Goal: Transaction & Acquisition: Purchase product/service

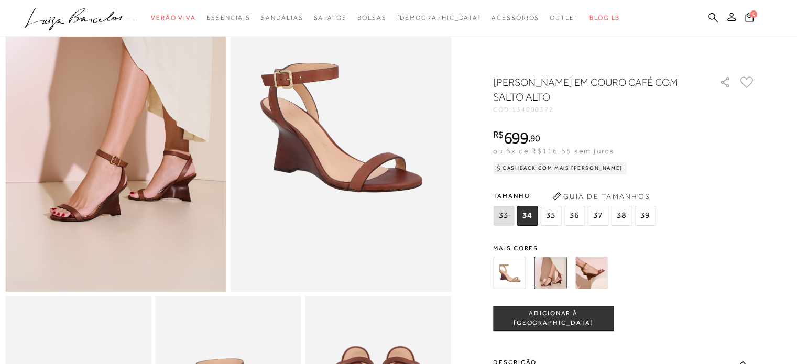
scroll to position [114, 0]
click at [574, 314] on span "ADICIONAR À [GEOGRAPHIC_DATA]" at bounding box center [553, 318] width 119 height 18
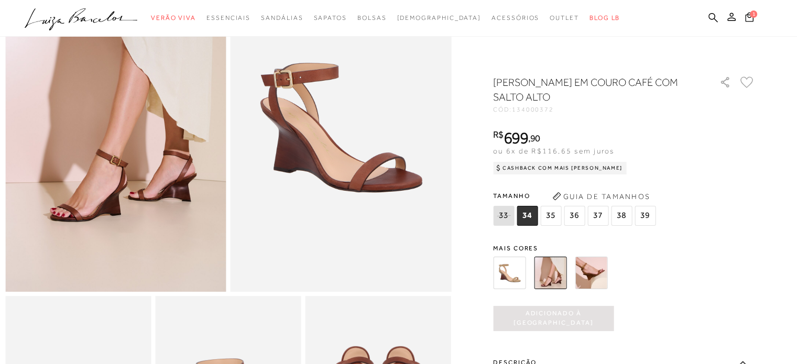
scroll to position [0, 0]
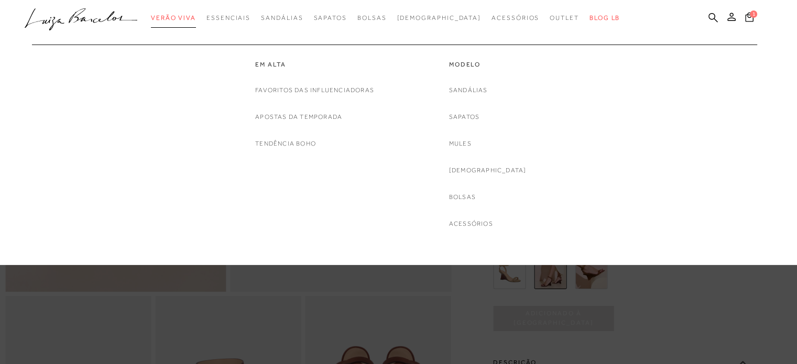
click at [196, 19] on span "Verão Viva" at bounding box center [173, 17] width 45 height 7
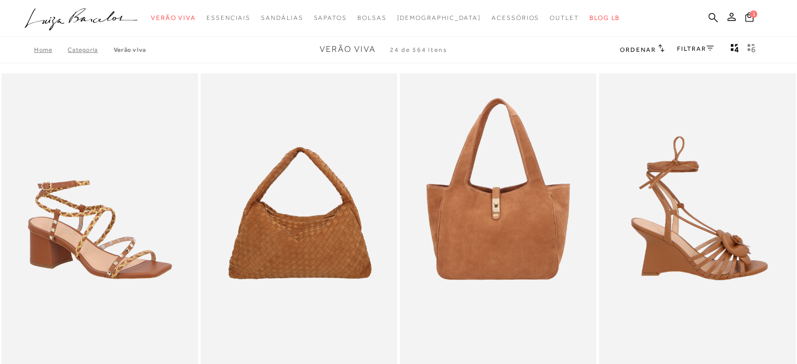
click at [779, 145] on img at bounding box center [697, 220] width 195 height 295
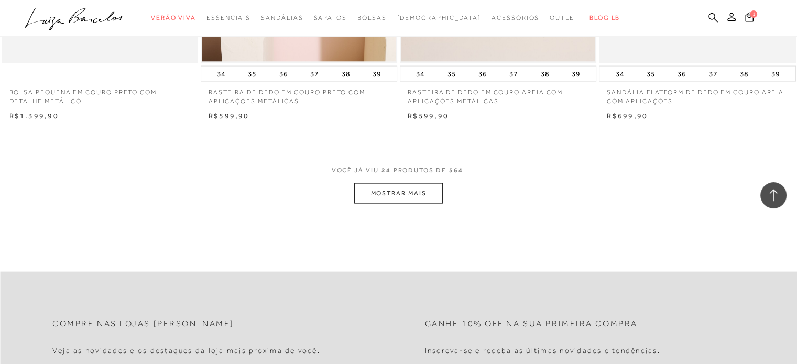
scroll to position [2146, 0]
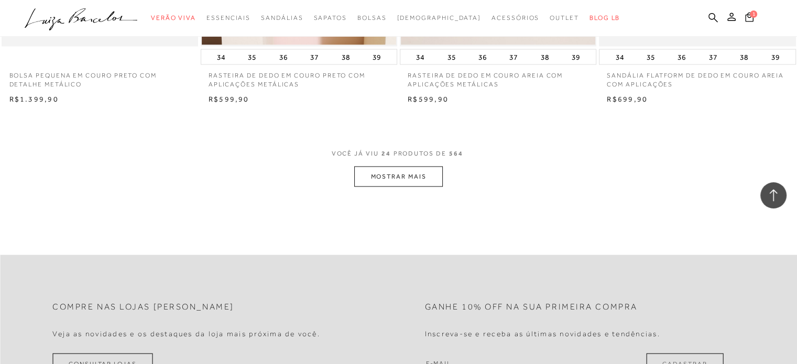
click at [417, 173] on button "MOSTRAR MAIS" at bounding box center [398, 177] width 88 height 20
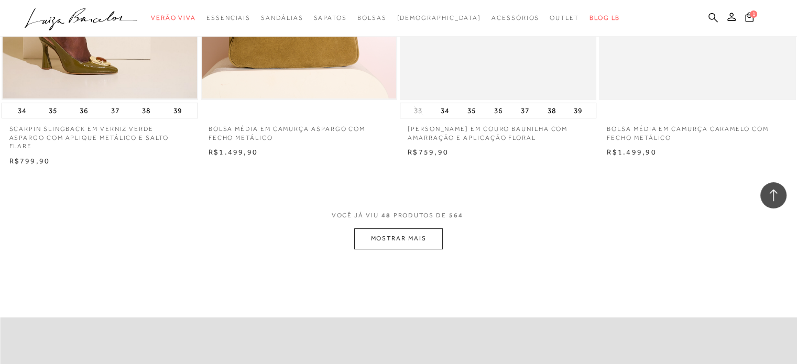
scroll to position [4340, 0]
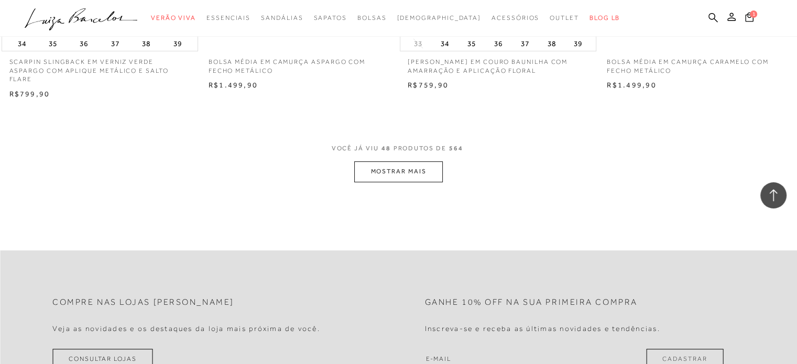
click at [386, 161] on button "MOSTRAR MAIS" at bounding box center [398, 171] width 88 height 20
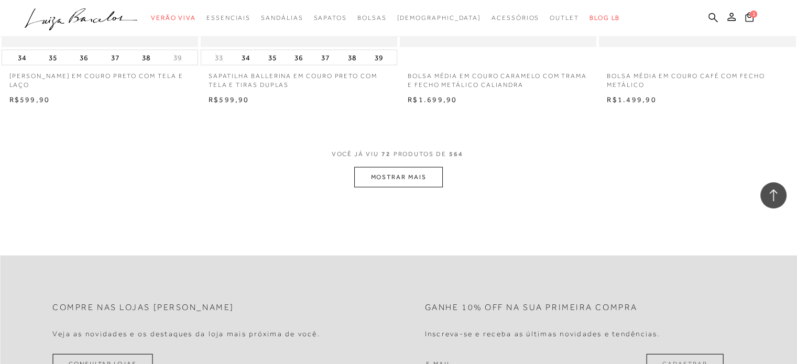
scroll to position [6522, 0]
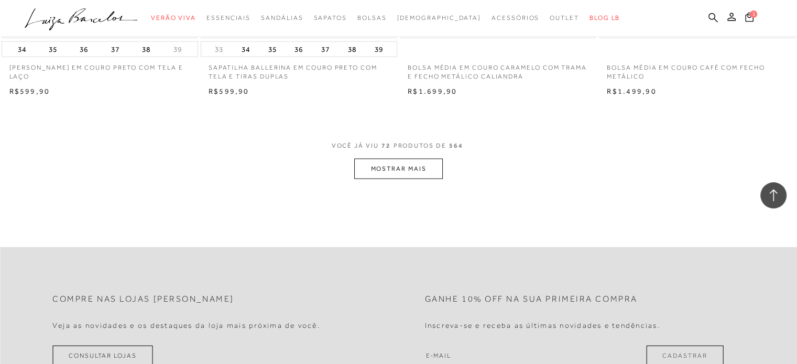
click at [430, 162] on button "MOSTRAR MAIS" at bounding box center [398, 169] width 88 height 20
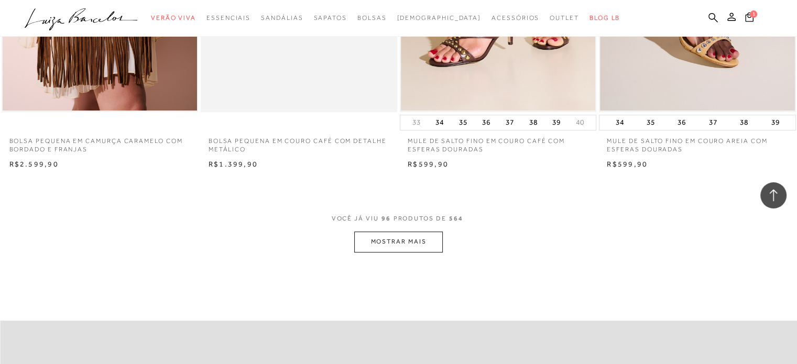
scroll to position [8642, 0]
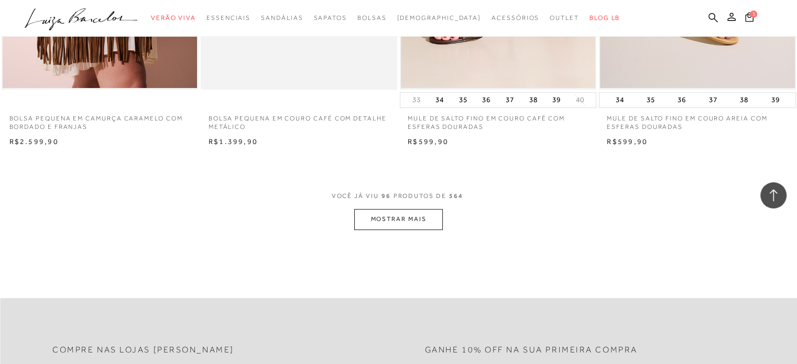
click at [407, 215] on button "MOSTRAR MAIS" at bounding box center [398, 219] width 88 height 20
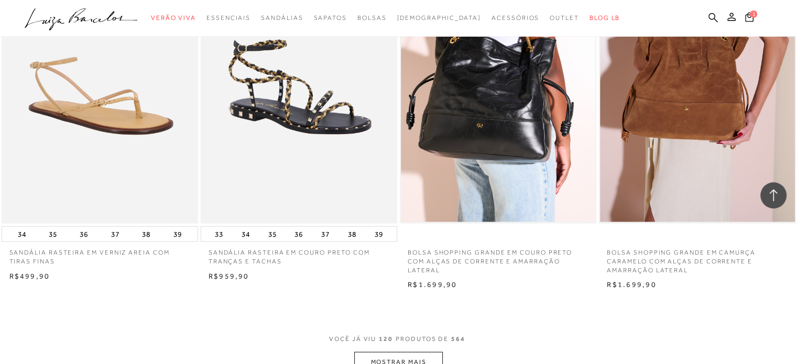
scroll to position [10701, 0]
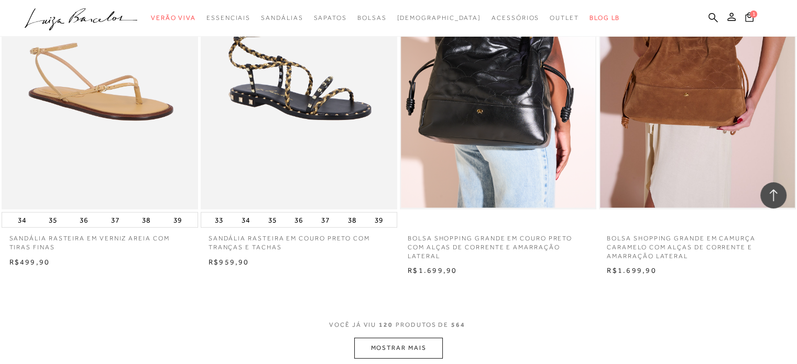
click at [428, 347] on button "MOSTRAR MAIS" at bounding box center [398, 348] width 88 height 20
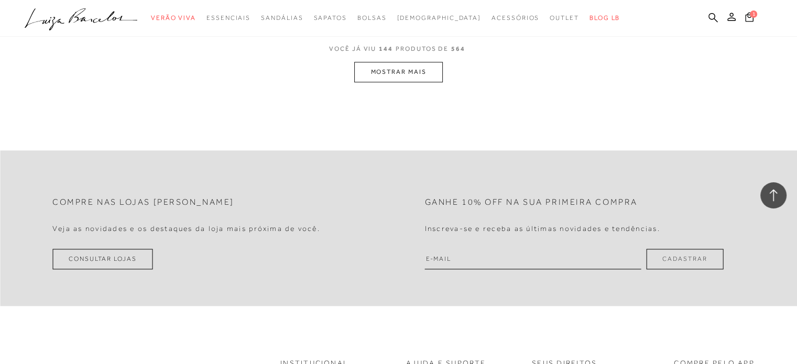
scroll to position [13170, 0]
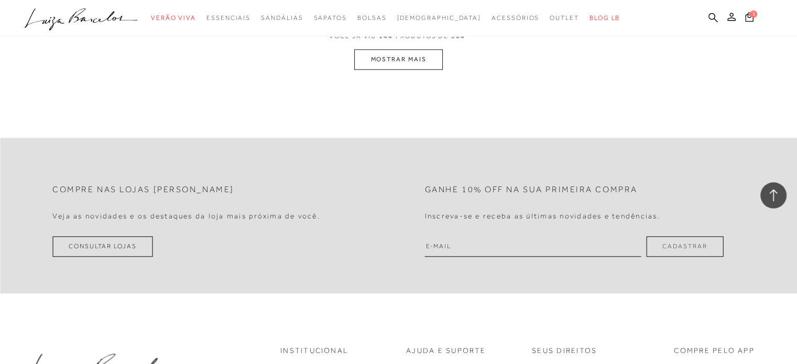
click at [419, 53] on button "MOSTRAR MAIS" at bounding box center [398, 59] width 88 height 20
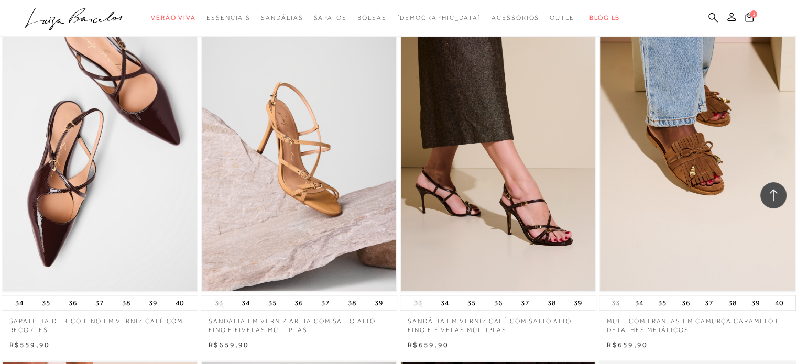
scroll to position [15349, 0]
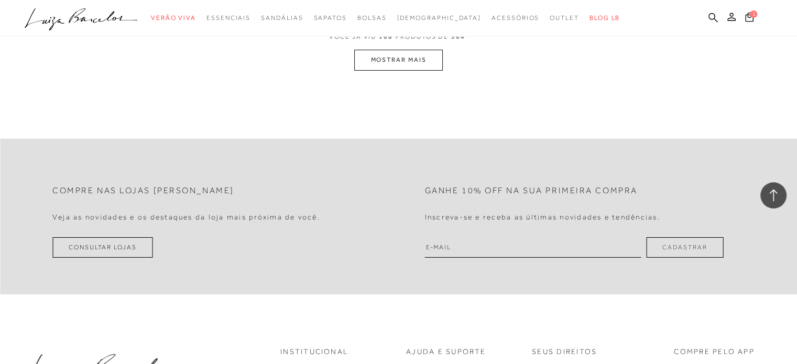
click at [415, 54] on button "MOSTRAR MAIS" at bounding box center [398, 60] width 88 height 20
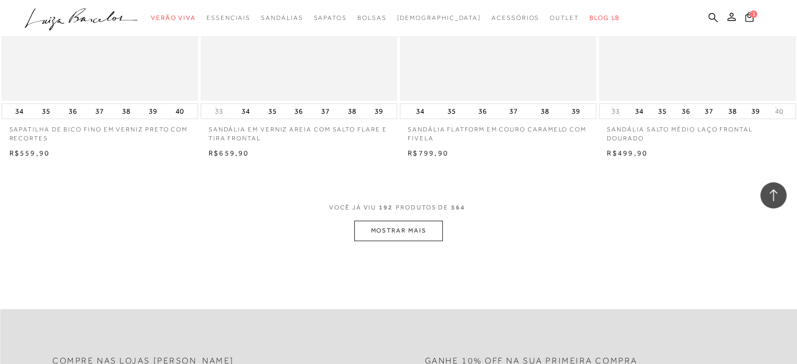
scroll to position [17478, 0]
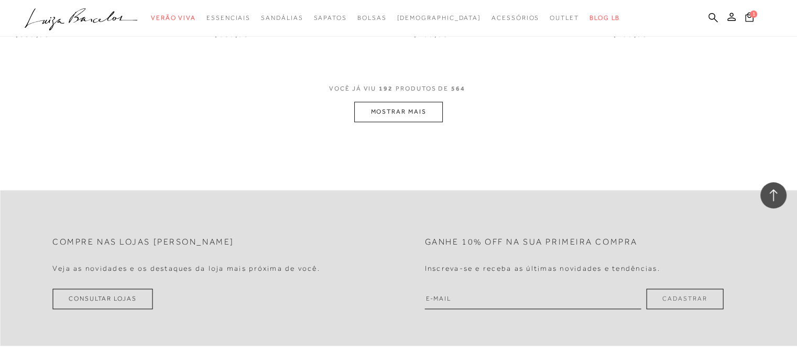
click at [435, 102] on button "MOSTRAR MAIS" at bounding box center [398, 112] width 88 height 20
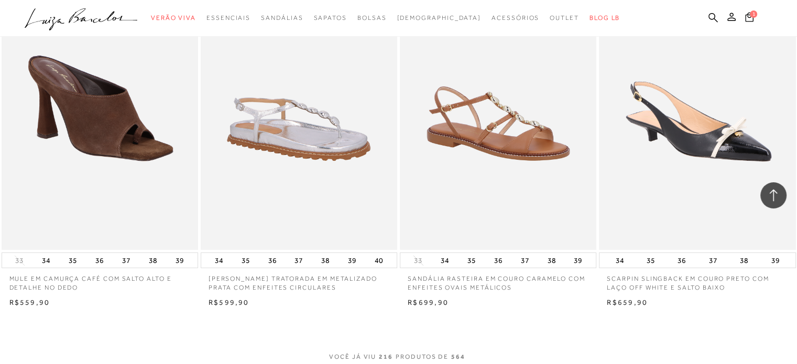
scroll to position [19533, 0]
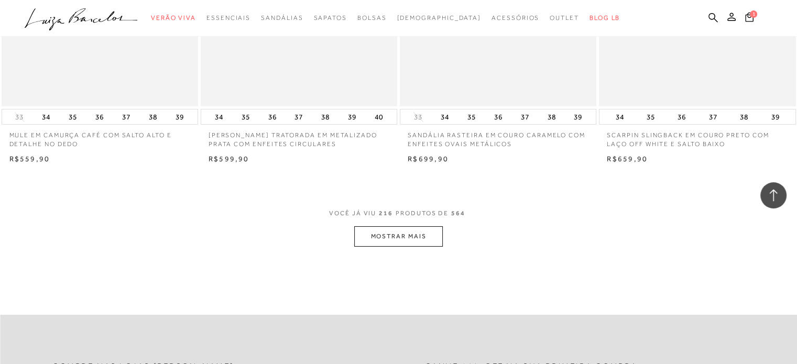
click at [369, 227] on button "MOSTRAR MAIS" at bounding box center [398, 236] width 88 height 20
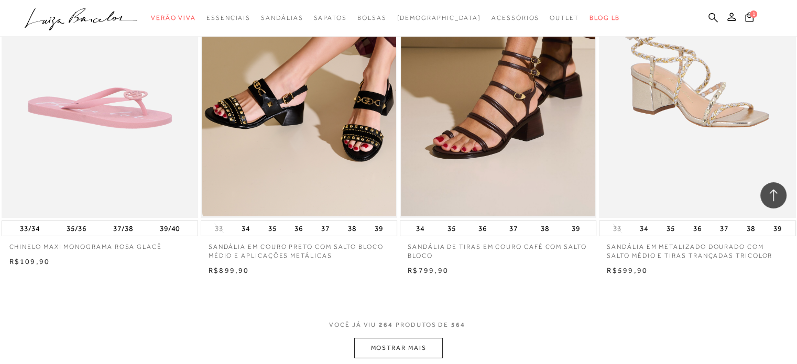
scroll to position [23788, 0]
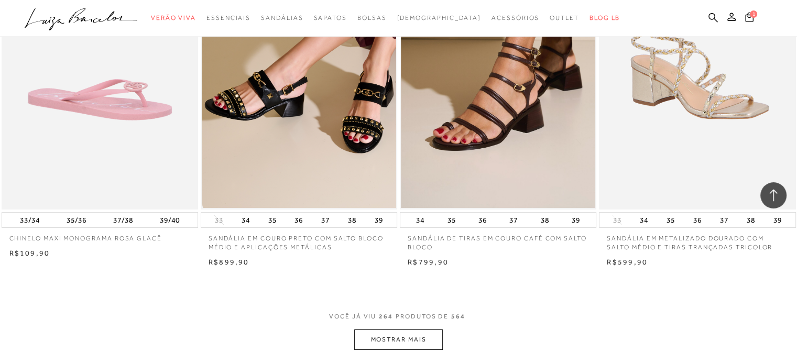
click at [406, 339] on button "MOSTRAR MAIS" at bounding box center [398, 340] width 88 height 20
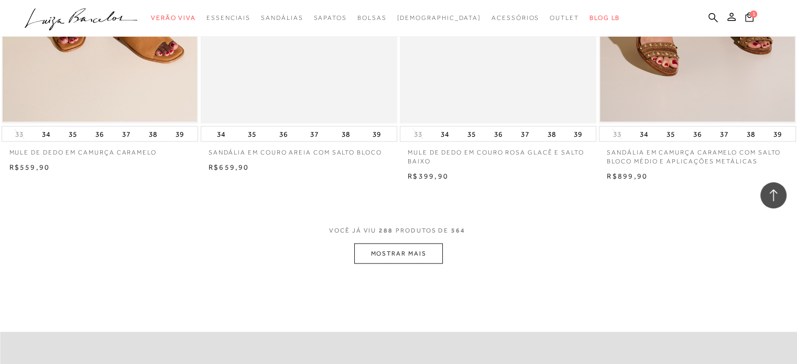
scroll to position [25990, 0]
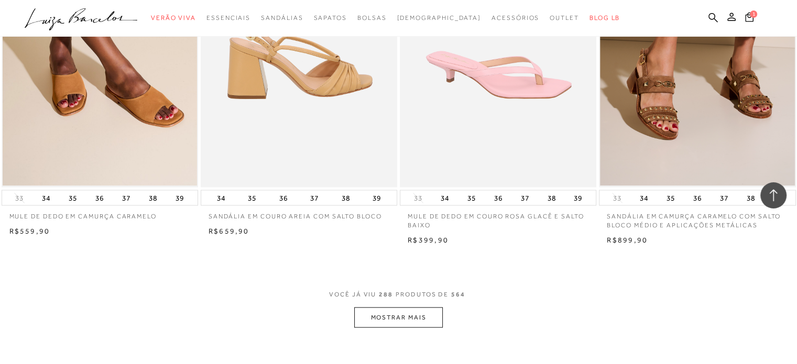
click at [232, 130] on img at bounding box center [299, 40] width 195 height 295
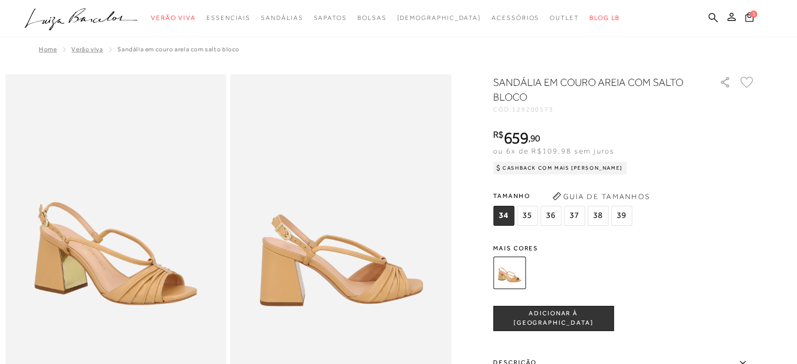
click at [523, 333] on div "SANDÁLIA EM COURO AREIA COM SALTO BLOCO CÓD: 129200573 × É necessário seleciona…" at bounding box center [624, 308] width 262 height 466
click at [520, 333] on div "SANDÁLIA EM COURO AREIA COM SALTO BLOCO CÓD: 129200573 × É necessário seleciona…" at bounding box center [624, 308] width 262 height 466
click at [535, 322] on span "ADICIONAR À [GEOGRAPHIC_DATA]" at bounding box center [553, 318] width 119 height 18
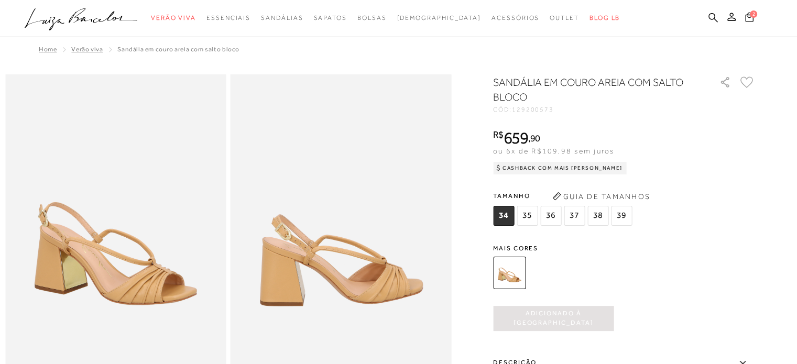
click at [748, 16] on icon at bounding box center [749, 17] width 9 height 10
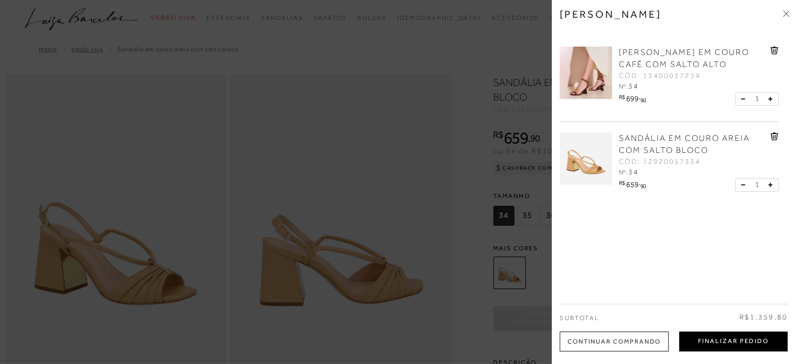
click at [731, 338] on button "Finalizar Pedido" at bounding box center [733, 342] width 108 height 20
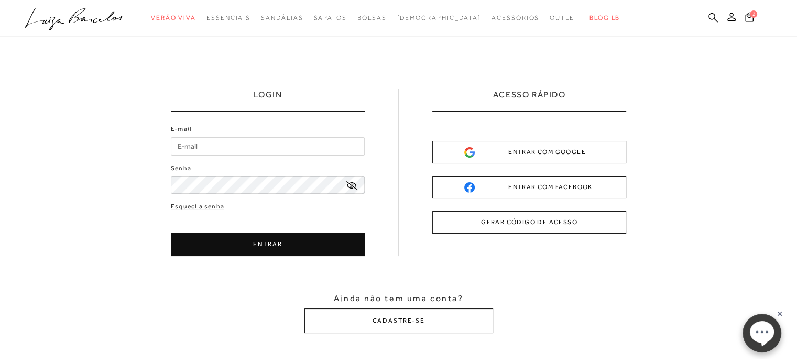
drag, startPoint x: 291, startPoint y: 157, endPoint x: 306, endPoint y: 151, distance: 16.3
click at [306, 151] on div "E-mail Senha" at bounding box center [268, 159] width 194 height 70
click at [306, 151] on input "E-mail" at bounding box center [268, 146] width 194 height 18
type input "[EMAIL_ADDRESS][DOMAIN_NAME]"
click at [294, 247] on button "ENTRAR" at bounding box center [268, 245] width 194 height 24
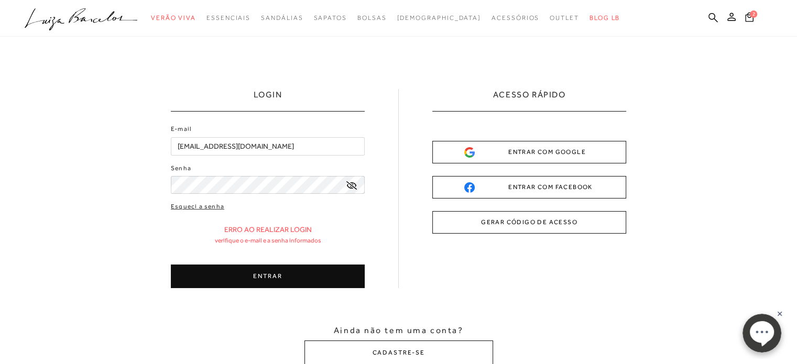
drag, startPoint x: 306, startPoint y: 290, endPoint x: 314, endPoint y: 280, distance: 13.0
click at [314, 280] on div "LOGIN E-mail [EMAIL_ADDRESS][DOMAIN_NAME] Senha" at bounding box center [398, 227] width 797 height 381
click at [314, 280] on button "ENTRAR" at bounding box center [268, 277] width 194 height 24
click at [346, 188] on icon at bounding box center [351, 185] width 10 height 8
drag, startPoint x: 332, startPoint y: 194, endPoint x: 346, endPoint y: 188, distance: 15.0
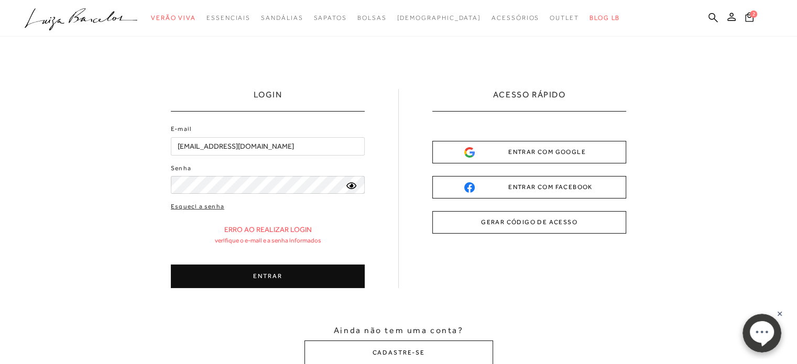
click at [346, 188] on icon at bounding box center [351, 185] width 10 height 9
click at [484, 222] on button "GERAR CÓDIGO DE ACESSO" at bounding box center [529, 222] width 194 height 23
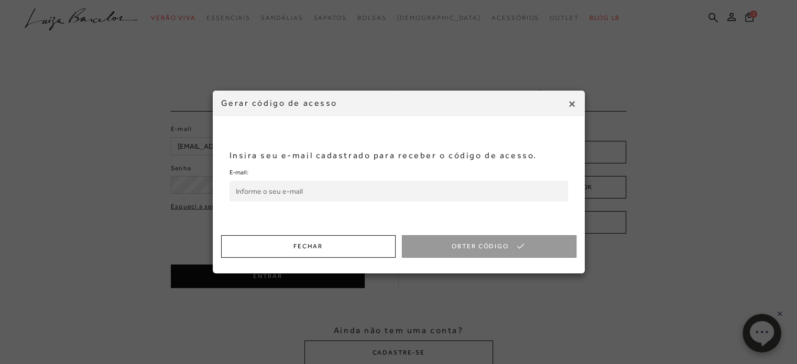
click at [377, 192] on input "E-mail:" at bounding box center [399, 191] width 339 height 21
type input "[EMAIL_ADDRESS][DOMAIN_NAME]"
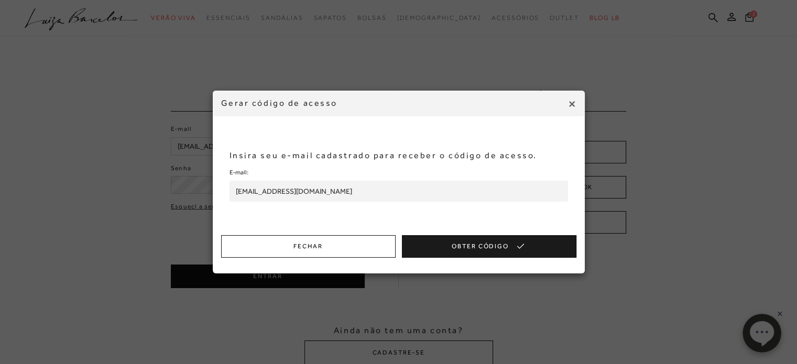
click at [435, 255] on button "Obter Código" at bounding box center [489, 246] width 175 height 23
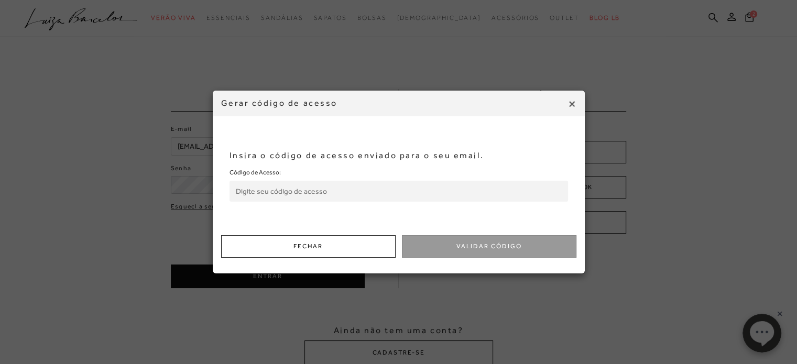
click at [419, 186] on input "Código de Acesso:" at bounding box center [399, 191] width 339 height 21
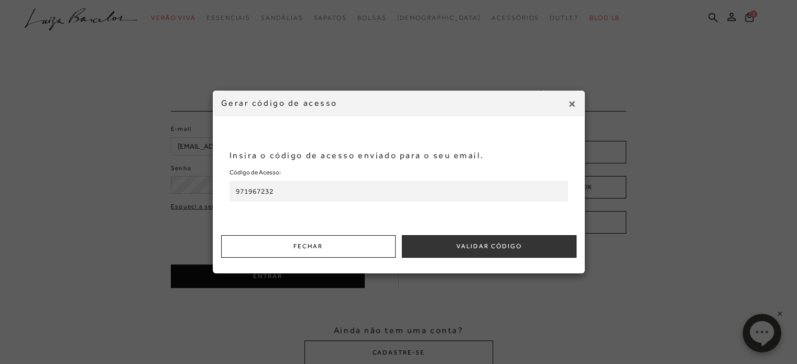
type input "971967232"
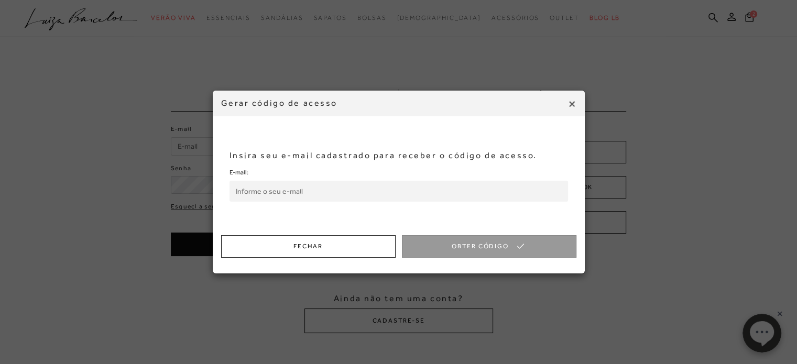
click at [401, 182] on div "E-mail:" at bounding box center [399, 184] width 339 height 35
click at [401, 182] on input "E-mail:" at bounding box center [399, 191] width 339 height 21
type input "Andrielisclima@gmail.com"
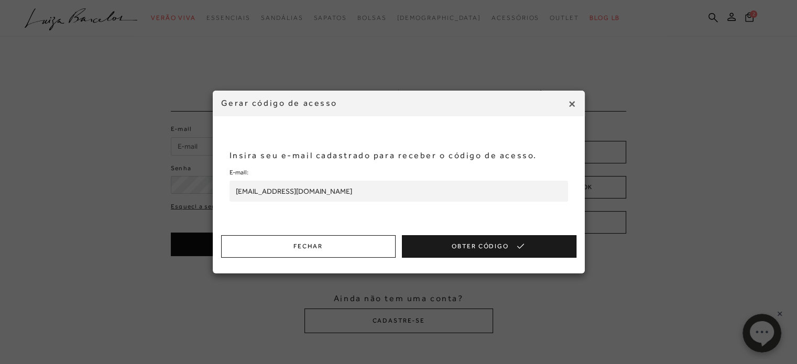
click at [438, 255] on button "Obter Código" at bounding box center [489, 246] width 175 height 23
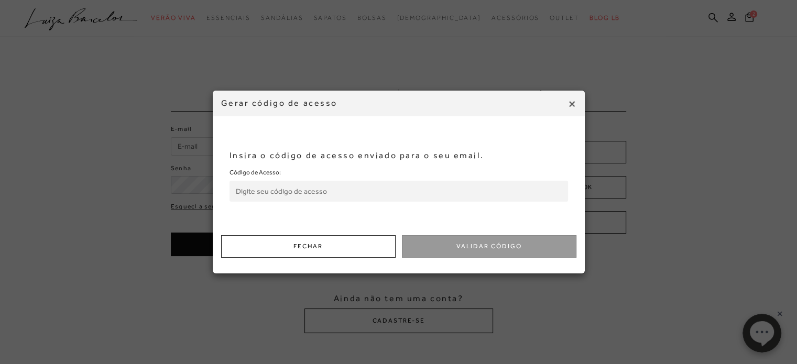
click at [447, 233] on div "Insira o código de acesso enviado para o seu email. Código de Acesso:" at bounding box center [399, 175] width 372 height 119
drag, startPoint x: 376, startPoint y: 202, endPoint x: 385, endPoint y: 190, distance: 15.1
click at [385, 190] on div "Insira o código de acesso enviado para o seu email. Código de Acesso:" at bounding box center [399, 175] width 372 height 119
click at [385, 190] on input "Código de Acesso:" at bounding box center [399, 191] width 339 height 21
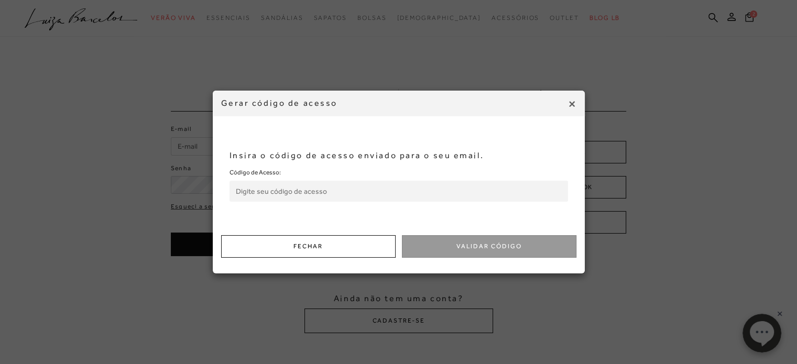
click at [385, 190] on input "Código de Acesso:" at bounding box center [399, 191] width 339 height 21
drag, startPoint x: 376, startPoint y: 201, endPoint x: 379, endPoint y: 197, distance: 6.0
click at [379, 197] on input "Código de Acesso:" at bounding box center [399, 191] width 339 height 21
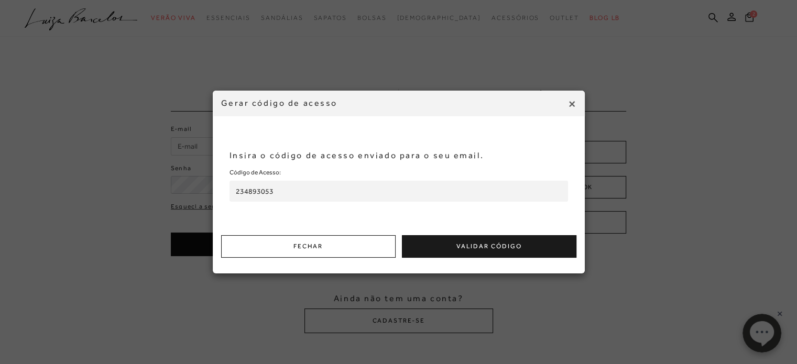
type input "234893053"
click at [516, 245] on button "Validar Código" at bounding box center [489, 246] width 175 height 23
